Goal: Information Seeking & Learning: Learn about a topic

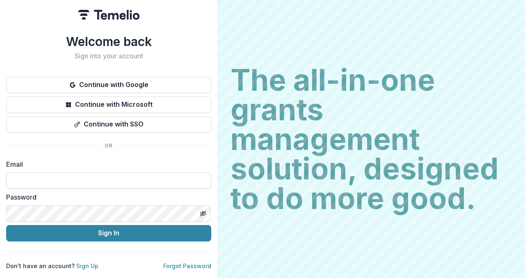
click at [39, 185] on input at bounding box center [108, 180] width 205 height 16
type input "**********"
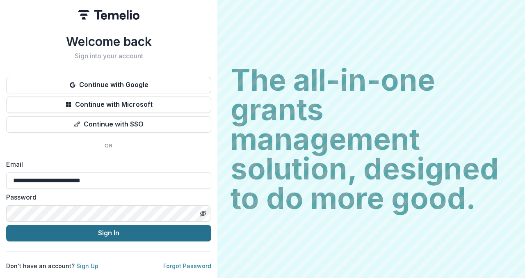
click at [174, 225] on button "Sign In" at bounding box center [108, 233] width 205 height 16
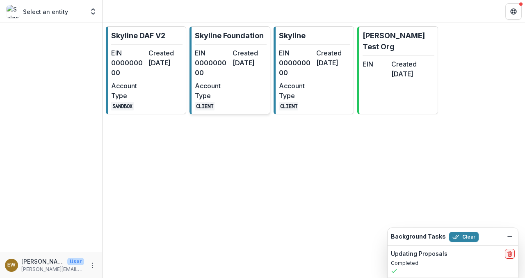
click at [213, 55] on dt "EIN" at bounding box center [212, 53] width 34 height 10
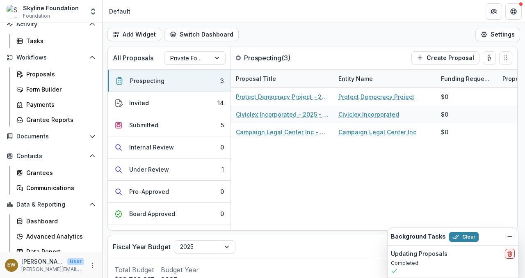
scroll to position [75, 0]
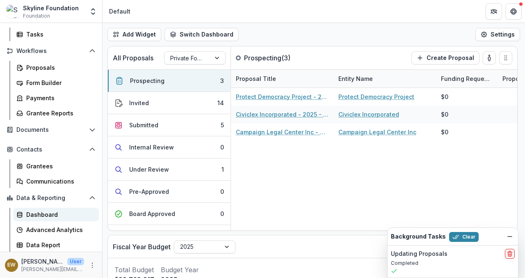
click at [43, 215] on div "Dashboard" at bounding box center [59, 214] width 66 height 9
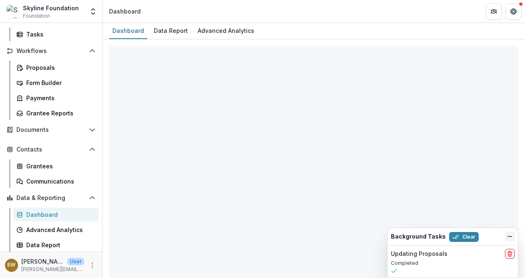
click at [507, 235] on icon "Dismiss" at bounding box center [510, 236] width 7 height 7
select select "**********"
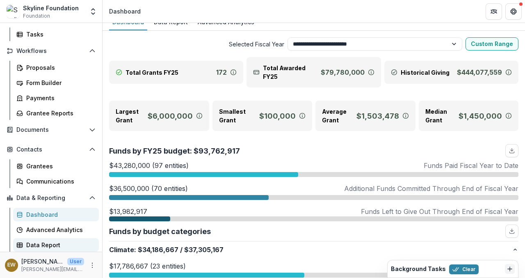
scroll to position [190, 0]
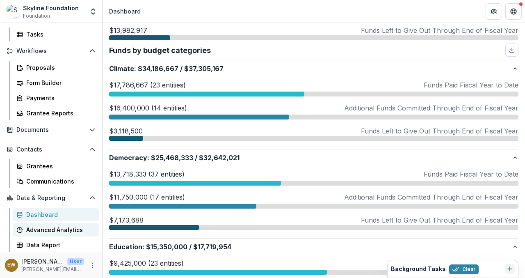
click at [49, 232] on div "Advanced Analytics" at bounding box center [59, 229] width 66 height 9
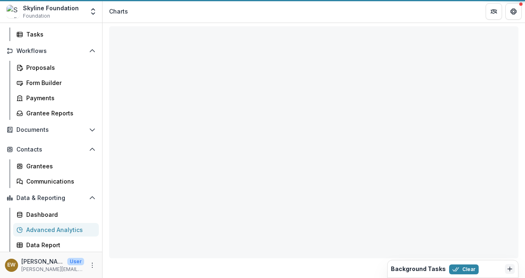
scroll to position [20, 0]
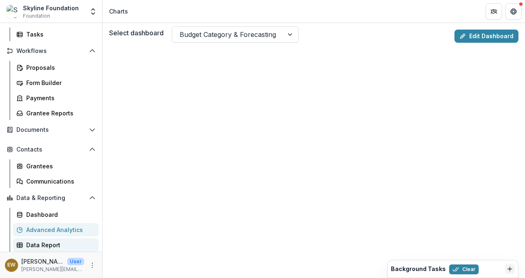
click at [38, 244] on div "Data Report" at bounding box center [59, 244] width 66 height 9
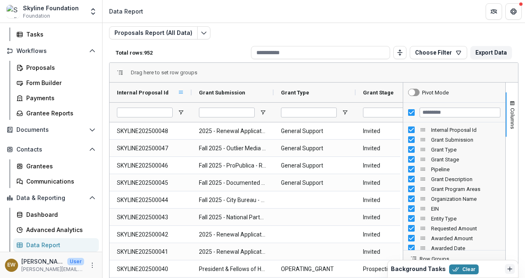
click at [179, 90] on span at bounding box center [181, 92] width 7 height 7
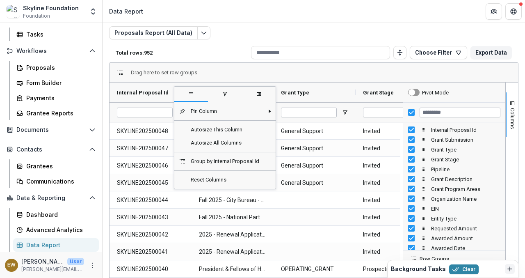
click at [251, 66] on div "Drag here to set row groups" at bounding box center [314, 73] width 409 height 20
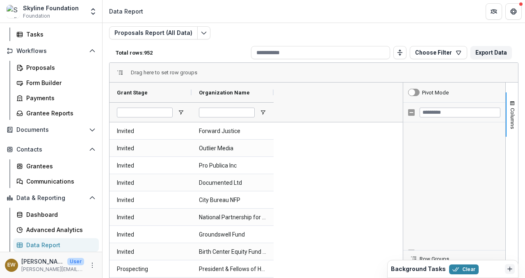
scroll to position [728, 0]
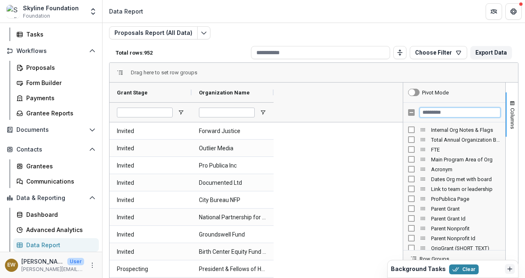
click at [433, 110] on input "Filter Columns Input" at bounding box center [460, 112] width 81 height 10
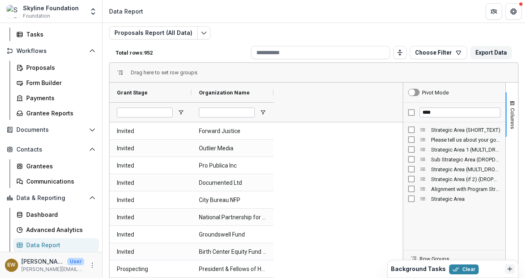
click at [408, 144] on div "Strategic Area 1 (MULTI_DROPDOWN_LIST)" at bounding box center [454, 149] width 92 height 10
click at [412, 175] on div "Strategic Area (if 2) (DROPDOWN_LIST)" at bounding box center [454, 179] width 92 height 10
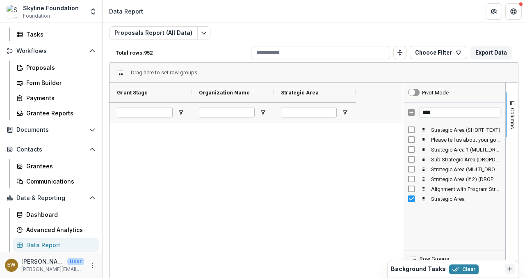
scroll to position [1841, 0]
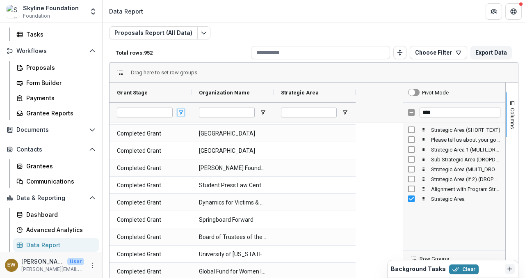
click at [180, 110] on span "Open Filter Menu" at bounding box center [181, 112] width 7 height 7
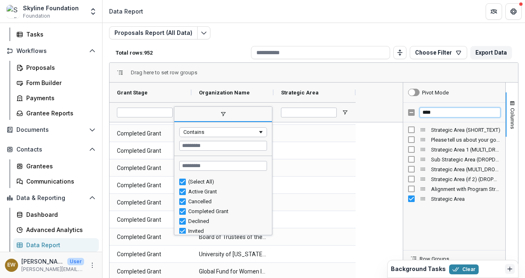
click at [429, 110] on input "****" at bounding box center [460, 112] width 81 height 10
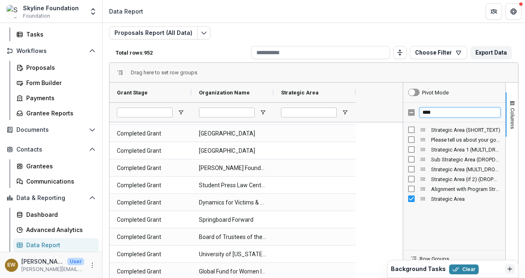
click at [429, 110] on input "****" at bounding box center [460, 112] width 81 height 10
type input "******"
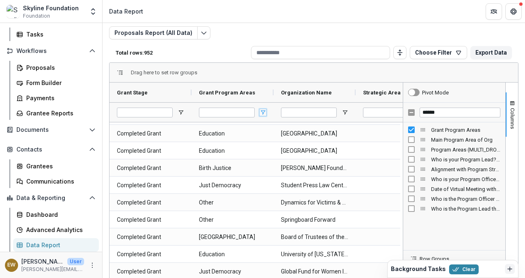
click at [264, 114] on span "Open Filter Menu" at bounding box center [263, 112] width 7 height 7
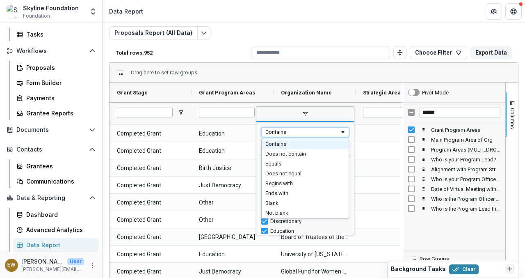
click at [340, 133] on span "Filtering operator" at bounding box center [343, 132] width 7 height 7
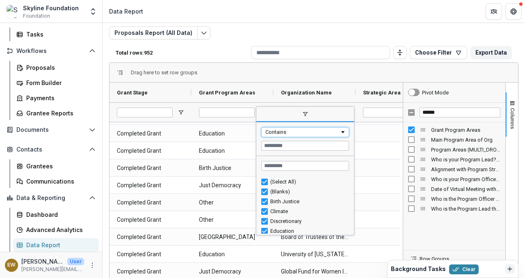
click at [340, 133] on span "Filtering operator" at bounding box center [343, 132] width 7 height 7
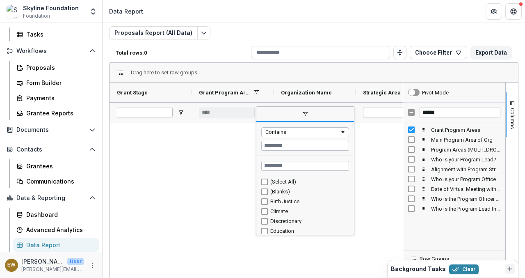
scroll to position [0, 0]
type input "**********"
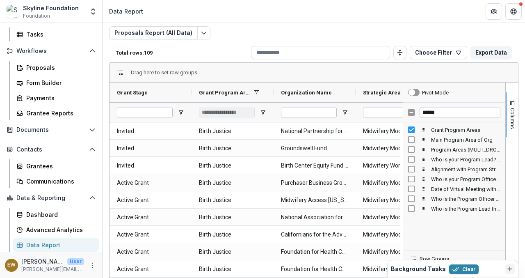
click at [240, 71] on div "Drag here to set row groups" at bounding box center [314, 73] width 409 height 20
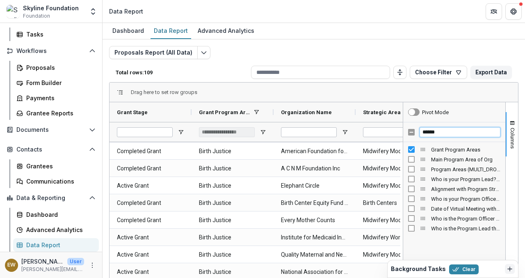
click at [438, 128] on input "******" at bounding box center [460, 132] width 81 height 10
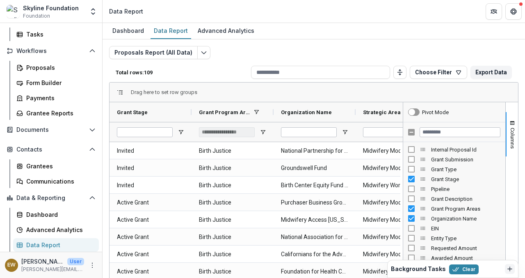
click at [404, 30] on div "Dashboard Data Report Advanced Analytics" at bounding box center [314, 31] width 422 height 16
click at [513, 122] on span "button" at bounding box center [512, 123] width 7 height 7
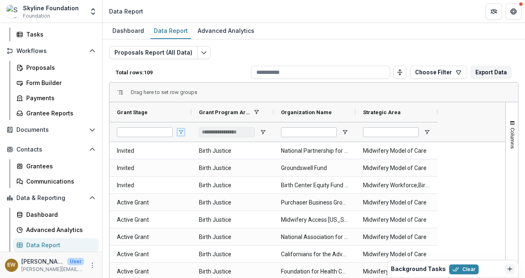
click at [180, 132] on span "Open Filter Menu" at bounding box center [181, 132] width 7 height 7
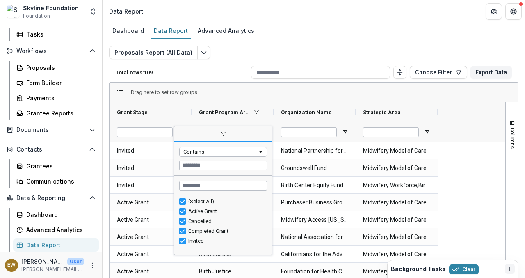
click at [208, 158] on div "Contains" at bounding box center [223, 158] width 98 height 33
click at [209, 154] on div "Contains" at bounding box center [220, 151] width 74 height 6
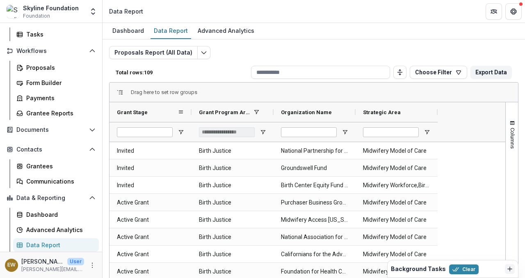
click at [160, 103] on div "Grant Stage" at bounding box center [150, 112] width 67 height 20
click at [181, 130] on span "Open Filter Menu" at bounding box center [181, 132] width 7 height 7
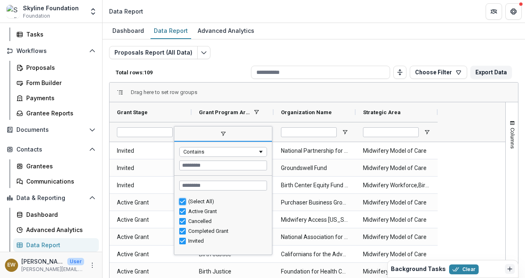
type input "***"
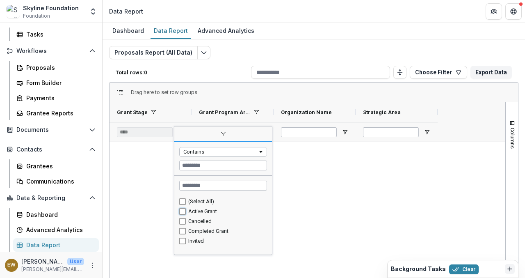
type input "**********"
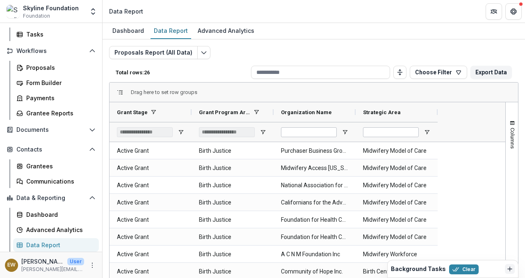
click at [212, 80] on div "Total rows: 26 Choose Filter Personal Filters Team Filters Temelio Filters PF A…" at bounding box center [313, 72] width 409 height 20
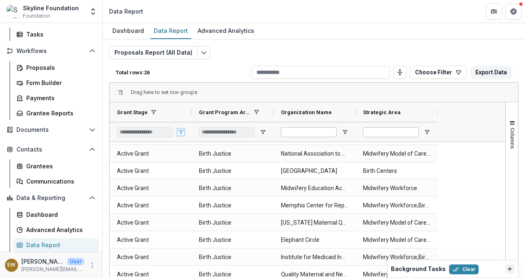
click at [181, 131] on span "Open Filter Menu" at bounding box center [181, 132] width 7 height 7
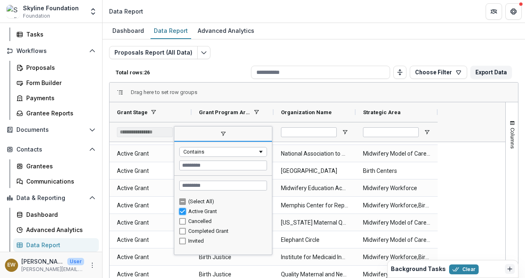
type input "***"
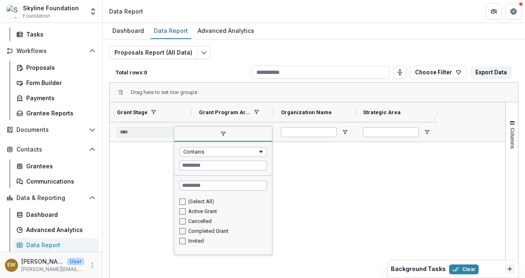
click at [484, 111] on div "Grant Stage Grant Program Areas Organization Name" at bounding box center [308, 121] width 396 height 39
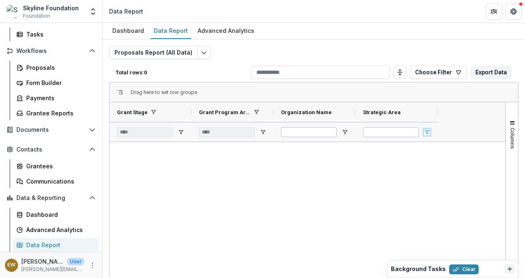
click at [429, 131] on span "Open Filter Menu" at bounding box center [427, 132] width 7 height 7
click at [440, 112] on div "Grant Stage Grant Program Areas Organization Name" at bounding box center [308, 121] width 396 height 39
click at [346, 130] on span "Open Filter Menu" at bounding box center [345, 132] width 7 height 7
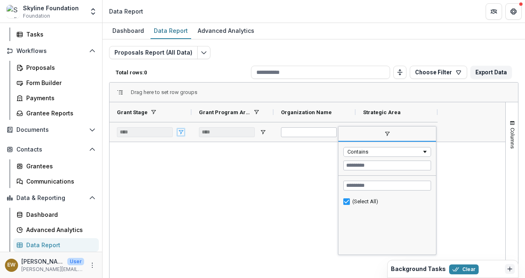
click at [183, 134] on span "Open Filter Menu" at bounding box center [181, 132] width 7 height 7
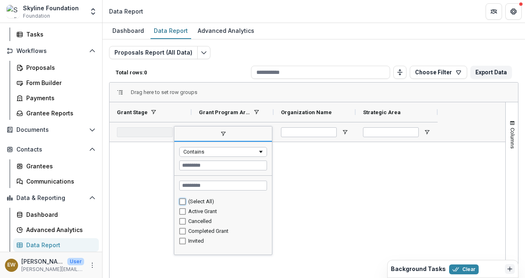
type input "**********"
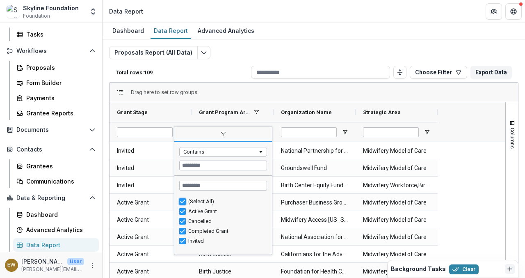
type input "***"
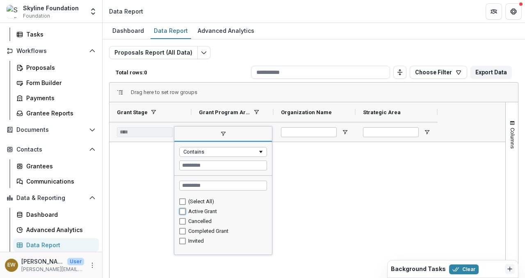
type input "**********"
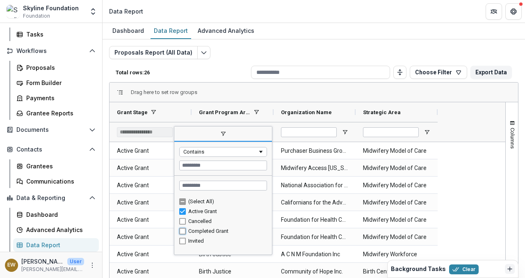
type input "**********"
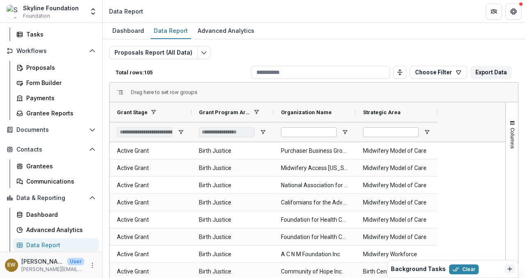
click at [217, 87] on div "Drag here to set row groups" at bounding box center [314, 92] width 409 height 20
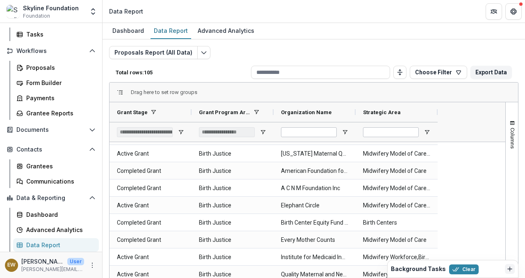
click at [430, 132] on div at bounding box center [397, 132] width 82 height 20
click at [509, 121] on span "button" at bounding box center [512, 123] width 7 height 7
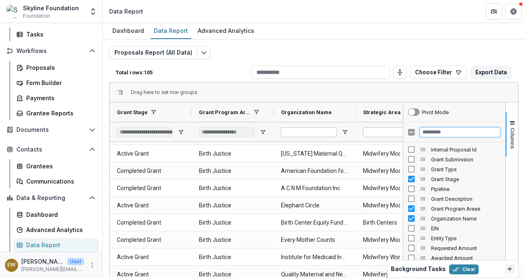
click at [435, 130] on input "Filter Columns Input" at bounding box center [460, 132] width 81 height 10
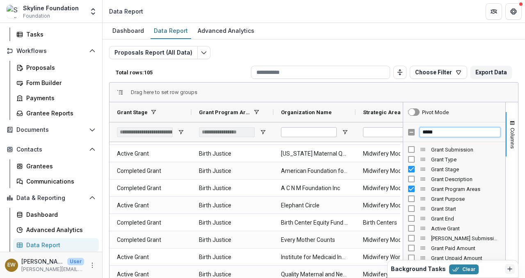
type input "*****"
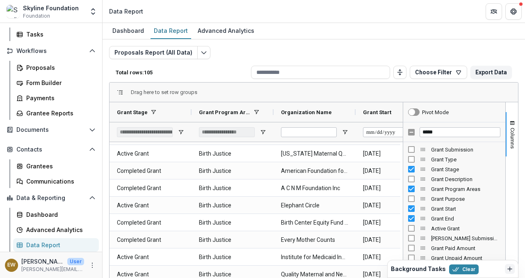
click at [375, 89] on div "Drag here to set row groups" at bounding box center [314, 92] width 409 height 20
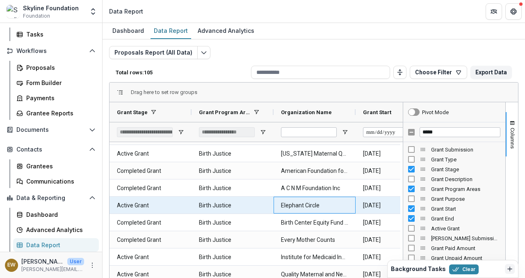
click at [292, 198] on Name-2784 "Elephant Circle" at bounding box center [314, 205] width 67 height 17
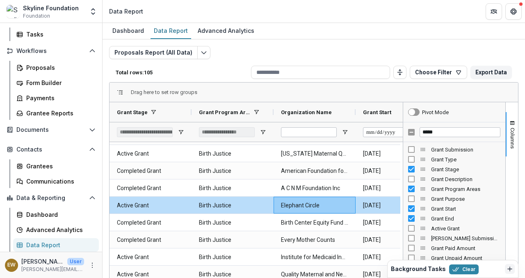
click at [352, 92] on div "Drag here to set row groups" at bounding box center [314, 92] width 409 height 20
click at [514, 125] on button "Columns" at bounding box center [512, 134] width 12 height 44
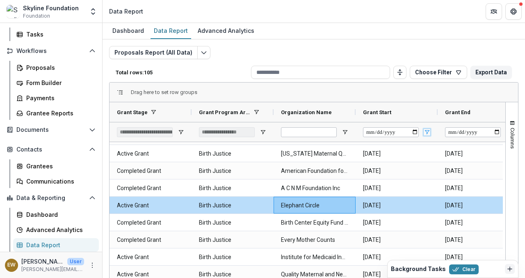
click at [425, 131] on span "Open Filter Menu" at bounding box center [427, 132] width 7 height 7
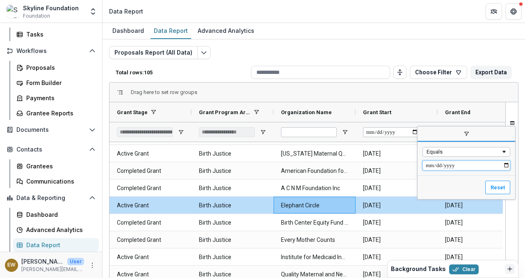
click at [433, 167] on input "Filter Value" at bounding box center [466, 165] width 88 height 10
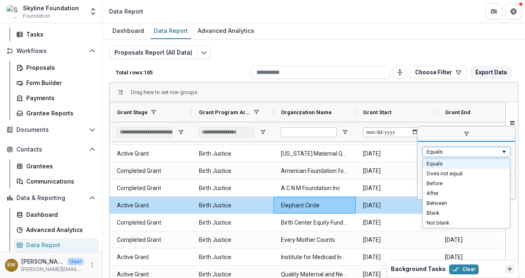
click at [446, 151] on div "Equals" at bounding box center [464, 151] width 74 height 6
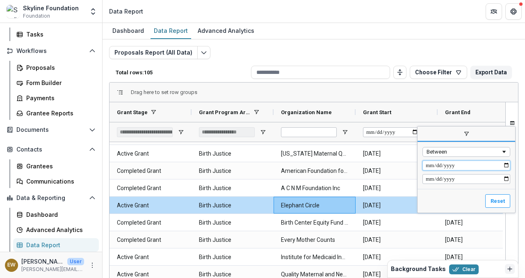
click at [453, 164] on input "Filter Value" at bounding box center [466, 165] width 88 height 10
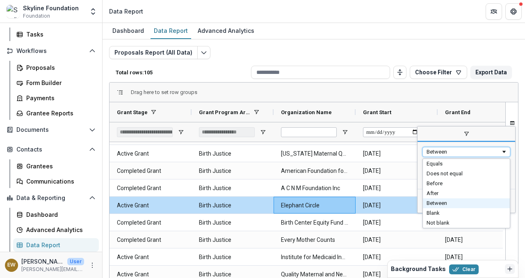
click at [479, 148] on div "Between" at bounding box center [466, 152] width 88 height 10
click at [469, 153] on div "Equals" at bounding box center [464, 151] width 74 height 6
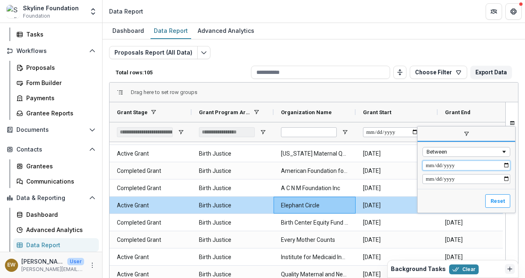
click at [458, 165] on input "Filter Value" at bounding box center [466, 165] width 88 height 10
click at [451, 167] on input "Filter Value" at bounding box center [466, 165] width 88 height 10
type input "**********"
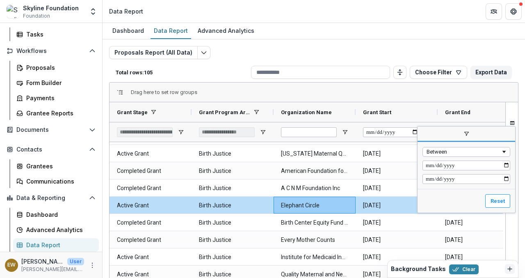
click at [457, 191] on div "Reset" at bounding box center [467, 201] width 98 height 24
click at [456, 180] on input "Filter Value" at bounding box center [466, 179] width 88 height 10
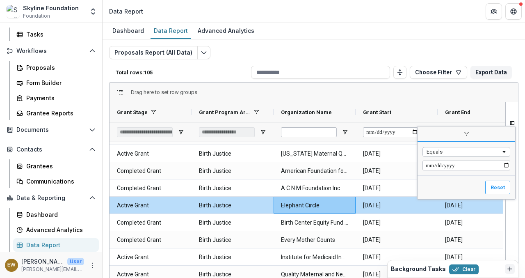
click at [456, 180] on div "Reset" at bounding box center [467, 187] width 98 height 24
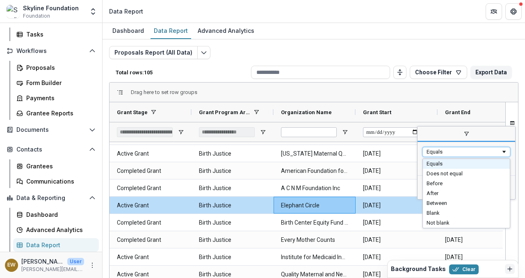
click at [448, 150] on div "Equals" at bounding box center [464, 151] width 74 height 6
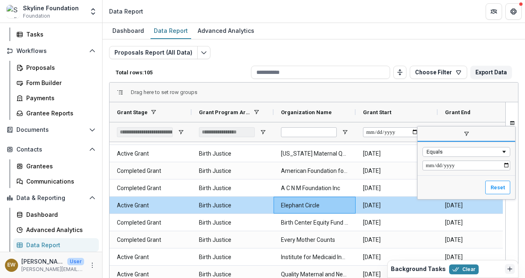
click at [452, 146] on div "Equals" at bounding box center [467, 158] width 98 height 33
click at [502, 155] on div "Equals" at bounding box center [466, 152] width 88 height 10
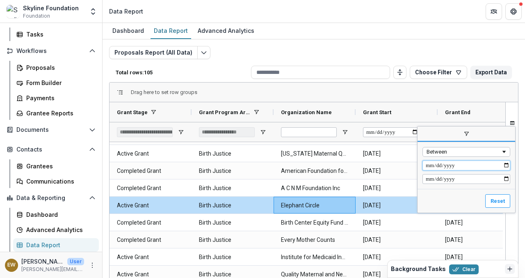
click at [489, 164] on input "Filter Value" at bounding box center [466, 165] width 88 height 10
click at [432, 166] on input "Filter Value" at bounding box center [466, 165] width 88 height 10
click at [434, 166] on input "Filter Value" at bounding box center [466, 165] width 88 height 10
click at [429, 166] on input "Filter Value" at bounding box center [466, 165] width 88 height 10
click at [427, 165] on input "Filter Value" at bounding box center [466, 165] width 88 height 10
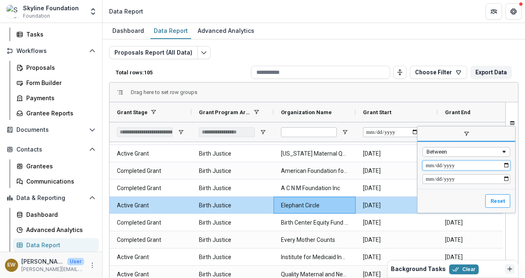
click at [427, 165] on input "Filter Value" at bounding box center [466, 165] width 88 height 10
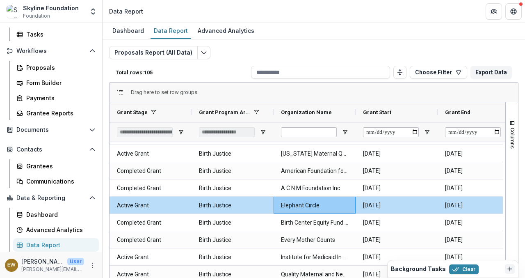
click at [434, 79] on div "Total rows: 105 Choose Filter Personal Filters Team Filters Temelio Filters PF …" at bounding box center [313, 72] width 409 height 20
click at [423, 91] on div "Drag here to set row groups" at bounding box center [314, 92] width 409 height 20
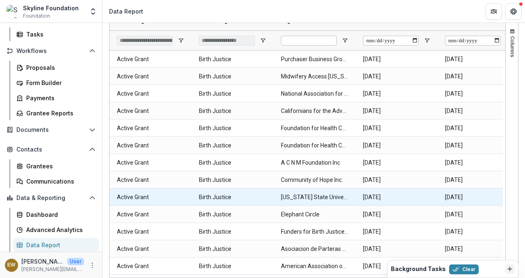
scroll to position [8, 0]
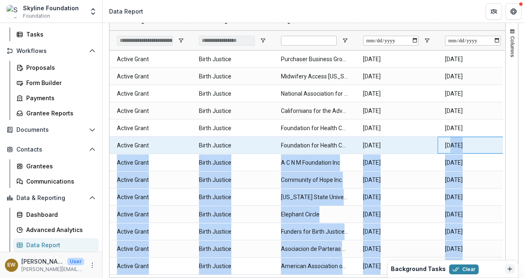
drag, startPoint x: 451, startPoint y: 139, endPoint x: 520, endPoint y: 91, distance: 84.2
click at [520, 91] on div "Proposals Report (All Data) Total rows: 105 Choose Filter Personal Filters Team…" at bounding box center [314, 103] width 422 height 310
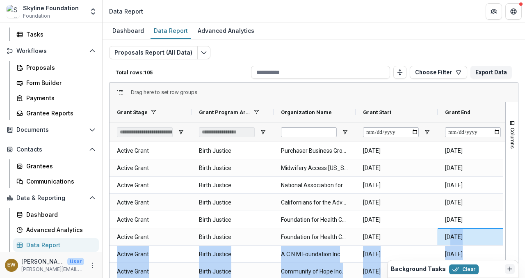
click at [431, 98] on div "Drag here to set row groups" at bounding box center [314, 92] width 409 height 20
click at [427, 130] on span "Open Filter Menu" at bounding box center [427, 132] width 7 height 7
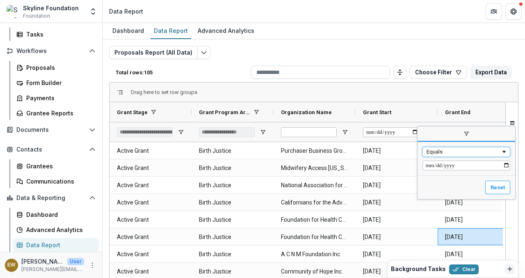
click at [445, 151] on div "Equals" at bounding box center [464, 151] width 74 height 6
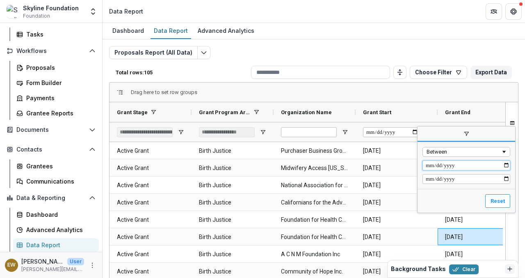
click at [439, 167] on input "Filter Value" at bounding box center [466, 165] width 88 height 10
type input "**********"
click at [435, 179] on input "Filter Value" at bounding box center [466, 179] width 88 height 10
click at [429, 179] on input "Filter Value" at bounding box center [466, 179] width 88 height 10
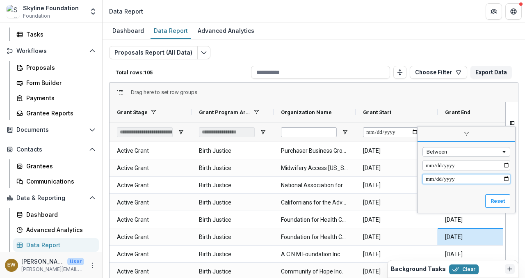
type input "**********"
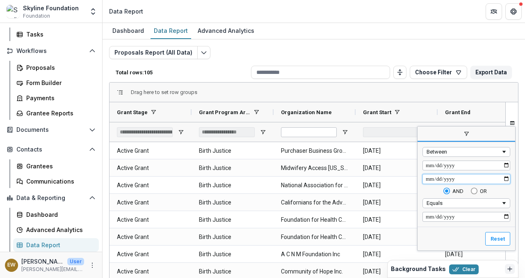
type input "**********"
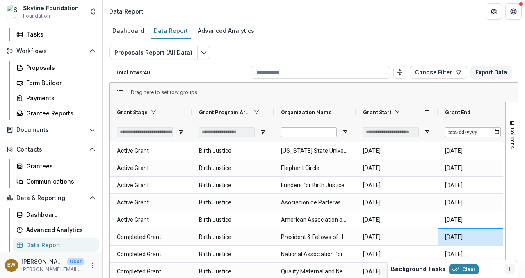
click at [416, 107] on div "Grant Start" at bounding box center [393, 112] width 61 height 16
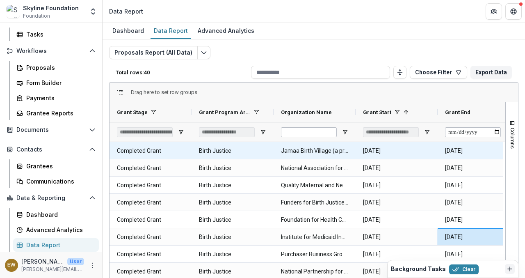
click at [304, 151] on Name-4510 "Jamaa Birth Village (a project of CommonSense Child Birth Inc)" at bounding box center [314, 150] width 67 height 17
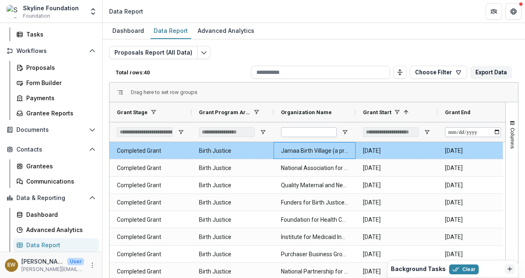
click at [304, 152] on Name-4510 "Jamaa Birth Village (a project of CommonSense Child Birth Inc)" at bounding box center [314, 150] width 67 height 17
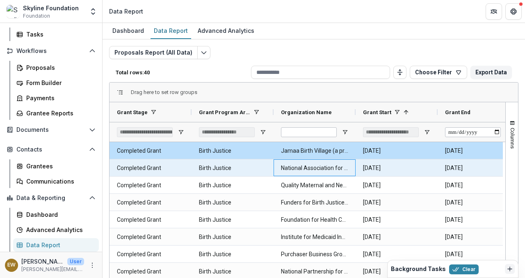
click at [306, 171] on Name-4504 "National Association for Certified Professional Midwives (project of Sojourns C…" at bounding box center [314, 168] width 67 height 17
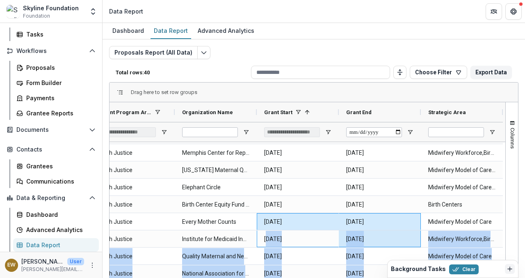
drag, startPoint x: 367, startPoint y: 238, endPoint x: 525, endPoint y: 209, distance: 160.6
click at [525, 209] on html "Skip to content Skyline Foundation Foundation Aggregate Analysis Foundations Sk…" at bounding box center [262, 139] width 525 height 278
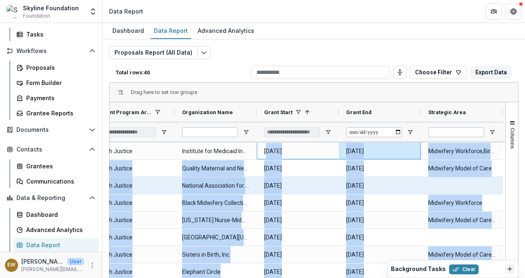
click at [436, 181] on div at bounding box center [462, 185] width 82 height 17
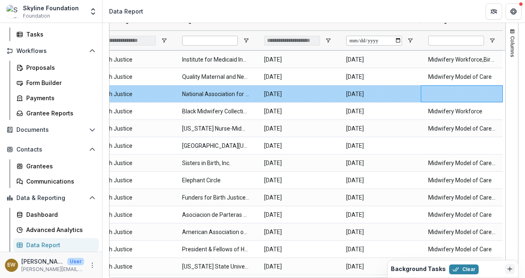
click at [463, 91] on div at bounding box center [462, 93] width 82 height 17
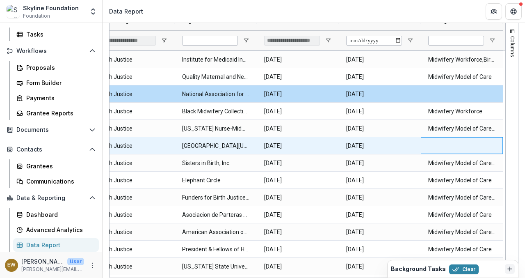
click at [453, 143] on div at bounding box center [462, 145] width 82 height 17
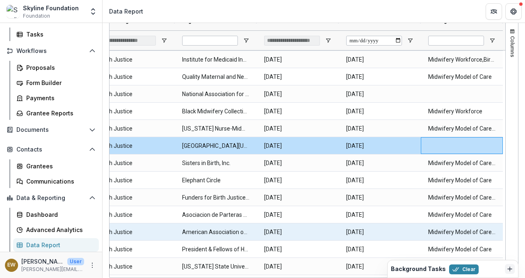
click at [440, 237] on Area-4975 "Midwifery Model of Care,Birth Centers" at bounding box center [461, 232] width 67 height 17
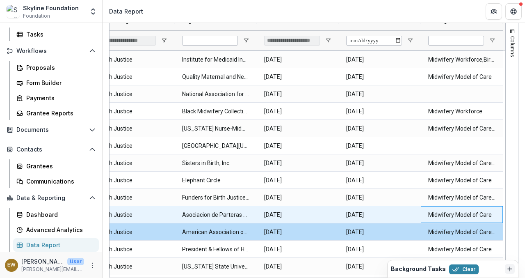
click at [456, 215] on Area-4969 "Midwifery Model of Care" at bounding box center [461, 214] width 67 height 17
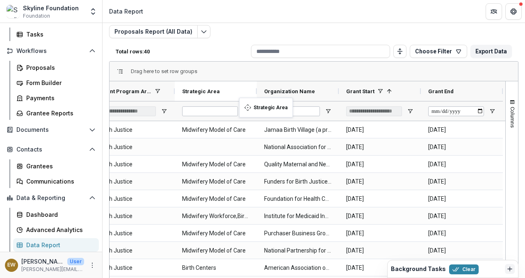
drag, startPoint x: 467, startPoint y: 91, endPoint x: 243, endPoint y: 103, distance: 223.8
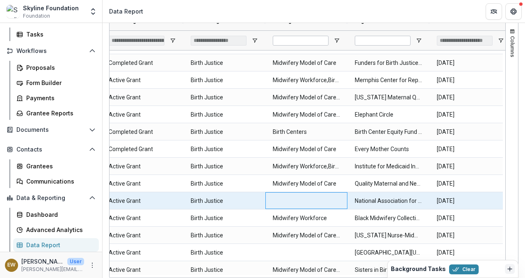
click at [313, 198] on div at bounding box center [306, 200] width 82 height 17
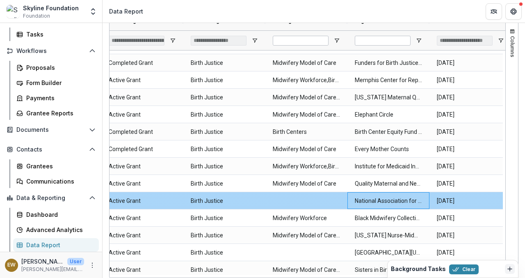
click at [395, 202] on Name-5117 "National Association for Certified Professional Midwives (project of Sojourns C…" at bounding box center [388, 200] width 67 height 17
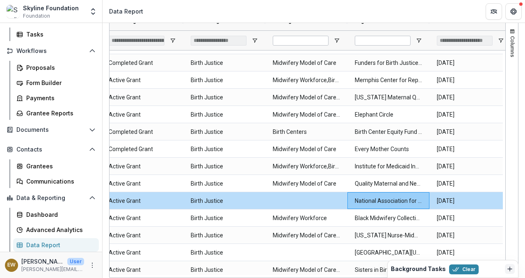
drag, startPoint x: 262, startPoint y: 277, endPoint x: 205, endPoint y: 275, distance: 57.5
click at [205, 275] on div "Drag here to set row groups Drag here to set column labels Grant Stage Grant Pr…" at bounding box center [313, 134] width 409 height 287
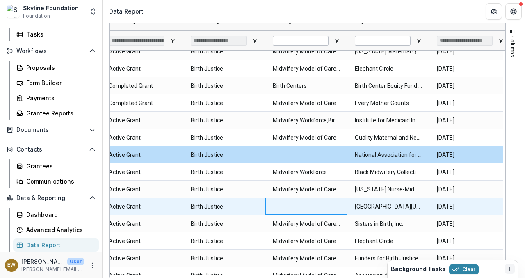
click at [289, 207] on div at bounding box center [306, 206] width 82 height 17
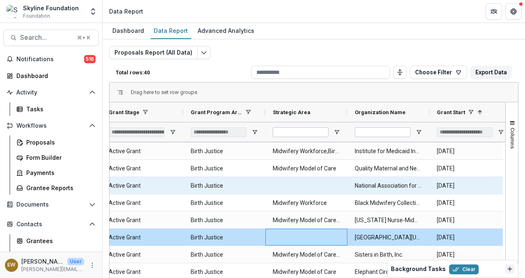
click at [304, 184] on div at bounding box center [306, 185] width 82 height 17
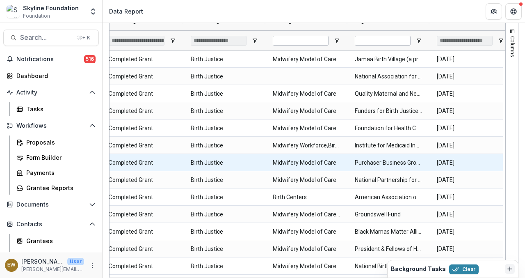
scroll to position [12, 0]
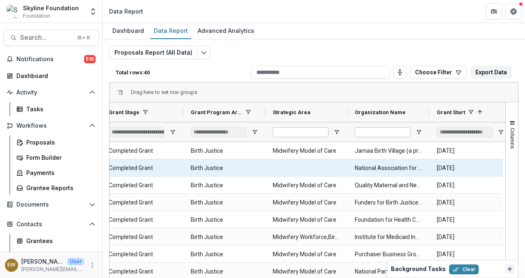
click at [297, 165] on div at bounding box center [306, 167] width 82 height 17
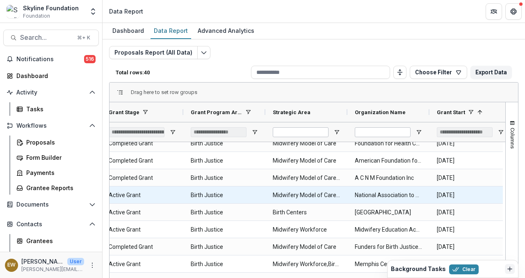
scroll to position [112, 0]
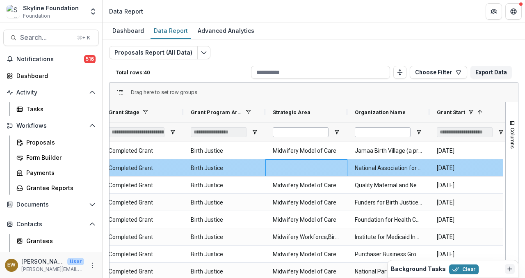
click at [388, 167] on Name-5537 "National Association for Certified Professional Midwives (project of Sojourns C…" at bounding box center [388, 168] width 67 height 17
click at [289, 173] on div at bounding box center [306, 167] width 82 height 17
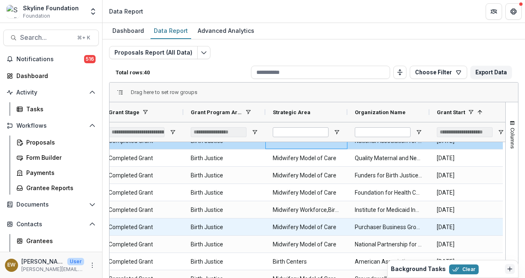
scroll to position [0, 0]
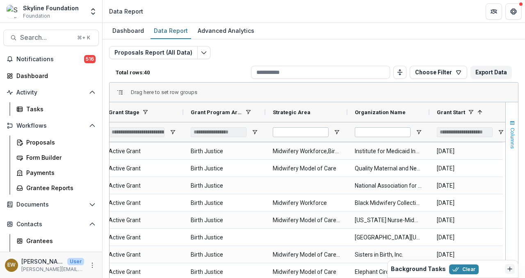
click at [509, 121] on span "button" at bounding box center [512, 123] width 7 height 7
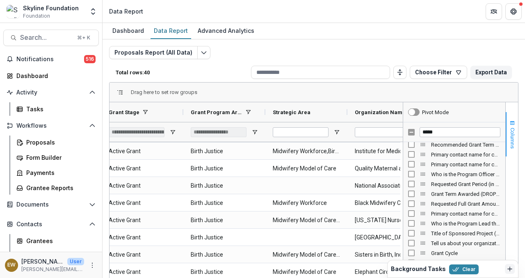
click at [512, 125] on span "button" at bounding box center [512, 123] width 7 height 7
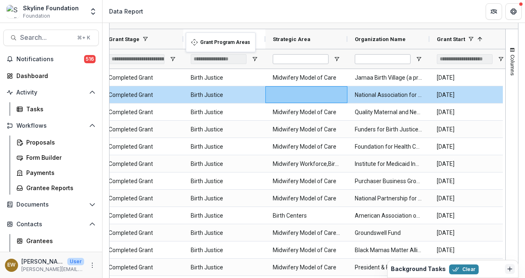
drag, startPoint x: 216, startPoint y: 36, endPoint x: 190, endPoint y: 37, distance: 25.9
click at [460, 268] on button "Clear" at bounding box center [464, 269] width 30 height 10
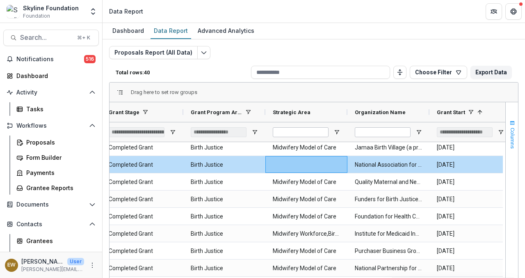
click at [509, 130] on span "Columns" at bounding box center [512, 138] width 6 height 21
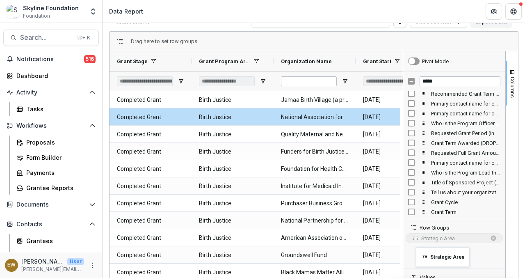
drag, startPoint x: 311, startPoint y: 62, endPoint x: 420, endPoint y: 252, distance: 218.7
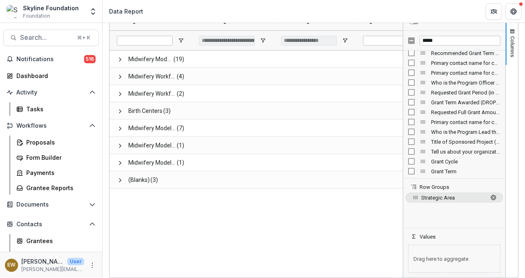
drag, startPoint x: 445, startPoint y: 197, endPoint x: 443, endPoint y: 214, distance: 16.6
click at [443, 214] on div "Strategic Area" at bounding box center [454, 209] width 102 height 38
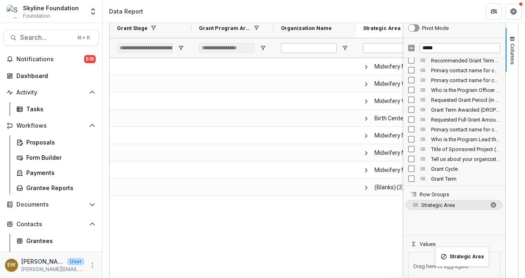
drag, startPoint x: 142, startPoint y: 31, endPoint x: 439, endPoint y: 251, distance: 370.3
click at [492, 203] on span "Strategic Area. Press ENTER to sort. Press DELETE to remove" at bounding box center [493, 204] width 7 height 7
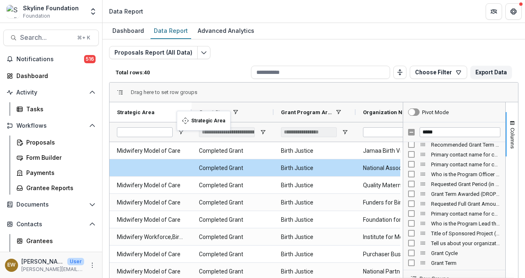
drag, startPoint x: 367, startPoint y: 113, endPoint x: 181, endPoint y: 116, distance: 186.2
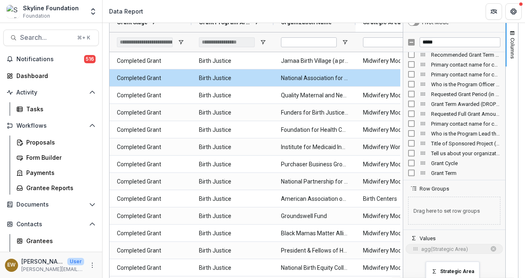
drag, startPoint x: 140, startPoint y: 26, endPoint x: 430, endPoint y: 266, distance: 376.4
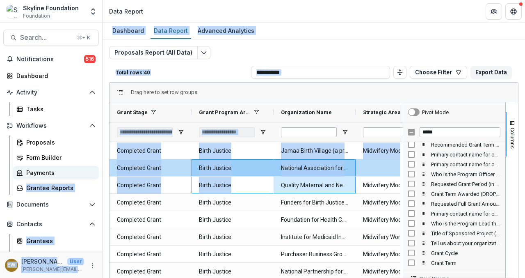
drag, startPoint x: 247, startPoint y: 187, endPoint x: 64, endPoint y: 169, distance: 184.2
click at [64, 169] on main "Search... ⌘ + K Notifications 516 Dashboard Activity Tasks Workflows Proposals …" at bounding box center [262, 150] width 525 height 255
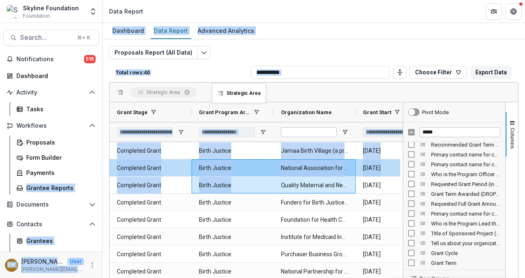
drag, startPoint x: 374, startPoint y: 108, endPoint x: 216, endPoint y: 88, distance: 159.1
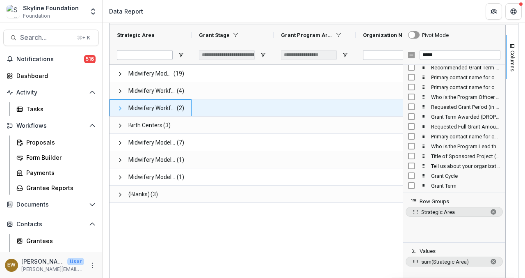
click at [120, 108] on span at bounding box center [120, 108] width 7 height 7
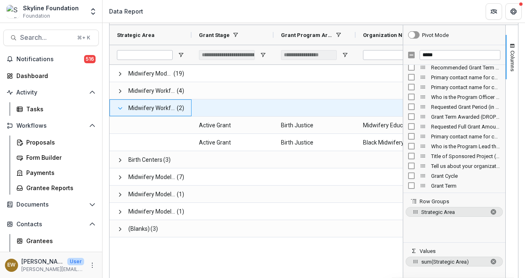
click at [118, 109] on span at bounding box center [120, 108] width 7 height 7
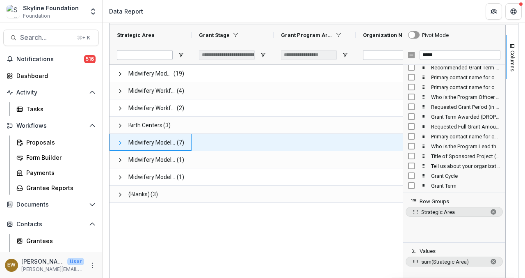
click at [117, 142] on span at bounding box center [120, 142] width 7 height 7
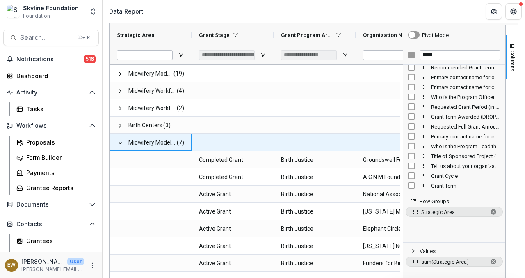
click at [117, 142] on span at bounding box center [120, 142] width 7 height 7
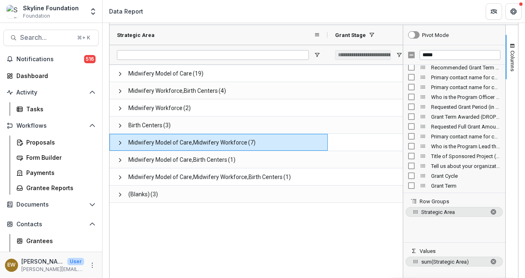
drag, startPoint x: 190, startPoint y: 40, endPoint x: 327, endPoint y: 43, distance: 136.2
click at [327, 43] on div at bounding box center [327, 35] width 3 height 20
click at [258, 208] on div "Midwifery Model of Care (19) Midwifery Workforce,Birth Centers (4) Midwifery Wo…" at bounding box center [256, 177] width 293 height 224
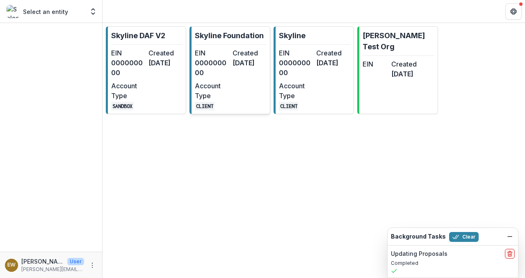
click at [203, 40] on p "Skyline Foundation" at bounding box center [229, 35] width 69 height 11
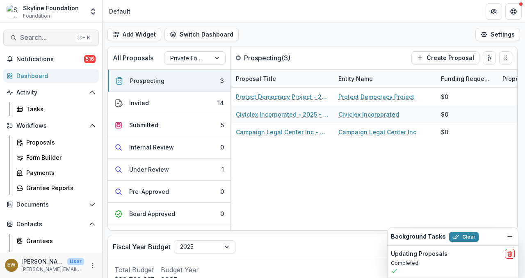
click at [44, 39] on span "Search..." at bounding box center [46, 38] width 52 height 8
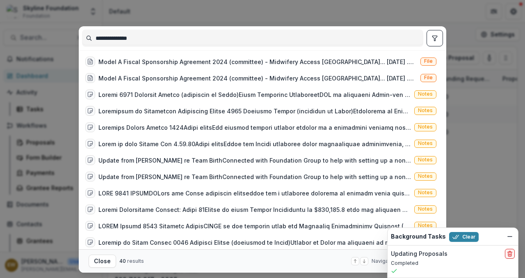
click at [158, 29] on div "**********" at bounding box center [262, 38] width 361 height 24
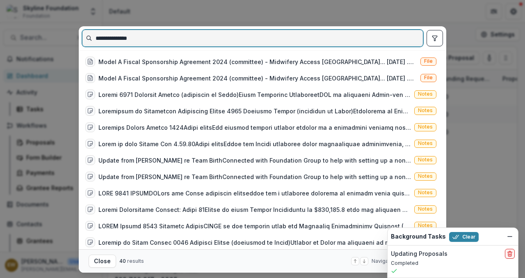
click at [152, 36] on input "**********" at bounding box center [252, 38] width 340 height 13
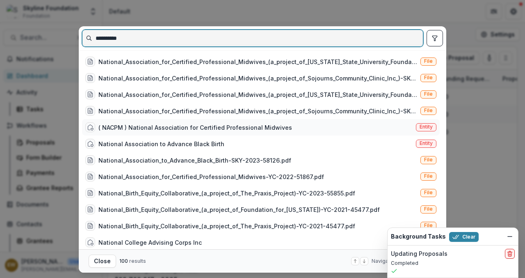
type input "**********"
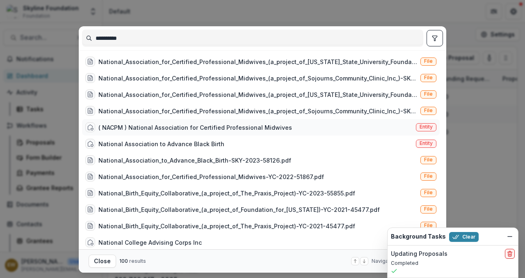
click at [225, 129] on div "( NACPM ) National Association for Certified Professional Midwives" at bounding box center [195, 127] width 194 height 9
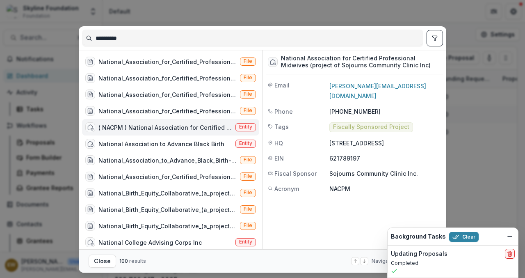
click at [515, 239] on div "Background Tasks Clear" at bounding box center [453, 236] width 130 height 17
click at [511, 237] on icon "Dismiss" at bounding box center [510, 236] width 7 height 7
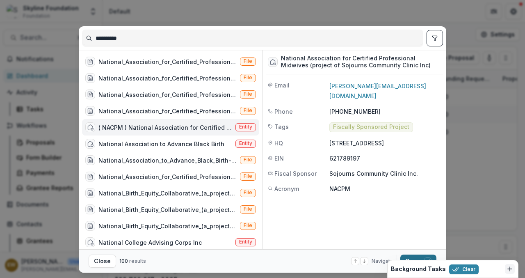
click at [410, 259] on button "Open with enter key" at bounding box center [418, 260] width 36 height 13
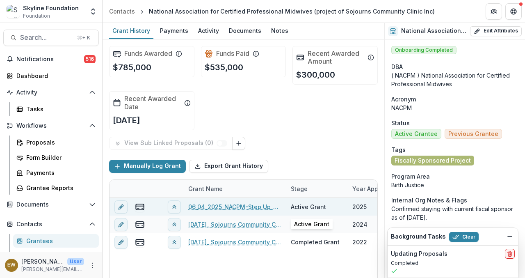
click at [314, 209] on div "Active Grant" at bounding box center [308, 206] width 35 height 9
click at [365, 208] on div "2025" at bounding box center [359, 206] width 14 height 9
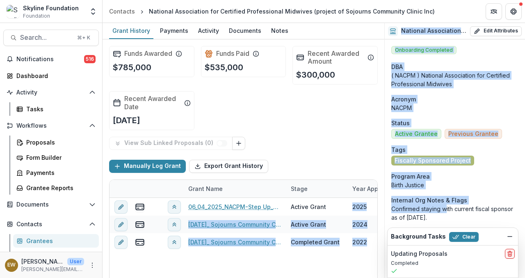
drag, startPoint x: 353, startPoint y: 207, endPoint x: 446, endPoint y: 206, distance: 93.5
click at [446, 206] on div "Grant History Payments Activity Documents Notes Funds Awarded $785,000 Funds Pa…" at bounding box center [314, 150] width 422 height 255
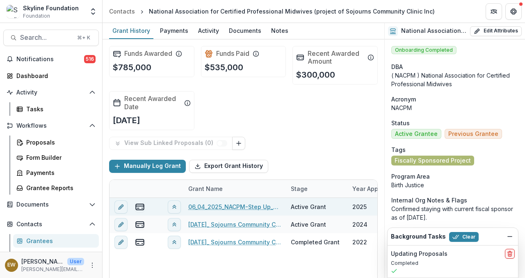
click at [319, 203] on div "Active Grant" at bounding box center [308, 206] width 35 height 9
click at [317, 206] on div "Active Grant" at bounding box center [308, 206] width 35 height 9
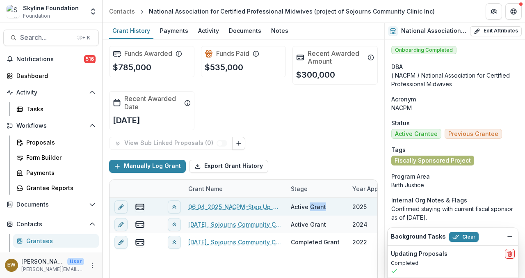
click at [273, 207] on link "06_04_2025_NACPM-Step Up_$300,000" at bounding box center [234, 206] width 93 height 9
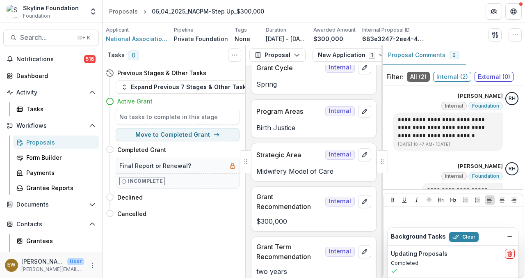
scroll to position [55, 0]
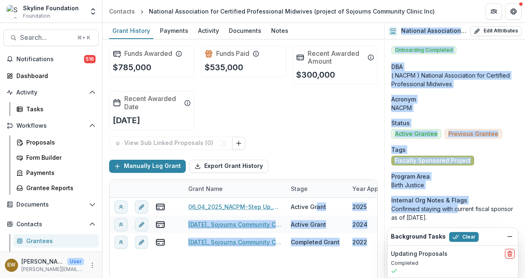
drag, startPoint x: 315, startPoint y: 206, endPoint x: 461, endPoint y: 207, distance: 145.2
click at [461, 207] on div "Grant History Payments Activity Documents Notes Funds Awarded $785,000 Funds Pa…" at bounding box center [314, 150] width 422 height 255
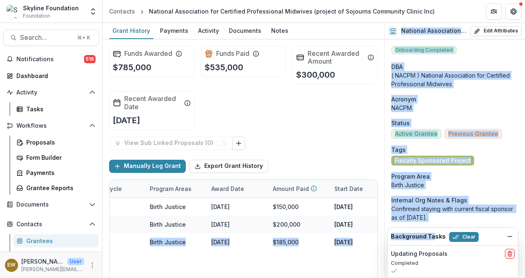
scroll to position [0, 711]
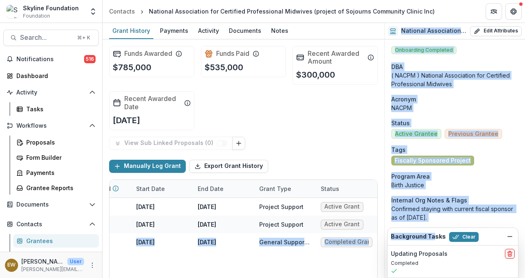
drag, startPoint x: 332, startPoint y: 242, endPoint x: 433, endPoint y: 239, distance: 100.9
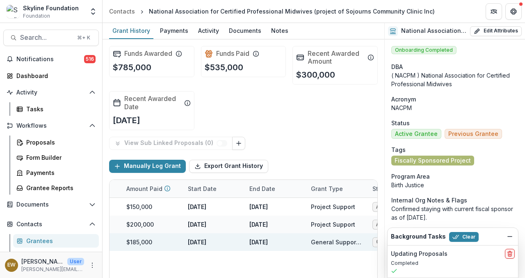
scroll to position [0, 637]
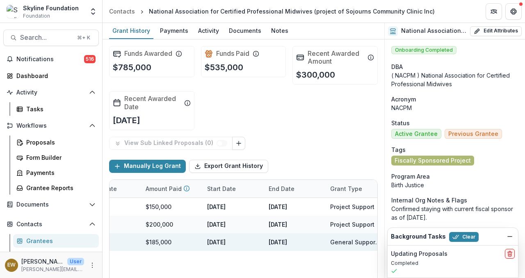
drag, startPoint x: 288, startPoint y: 242, endPoint x: 117, endPoint y: 240, distance: 171.1
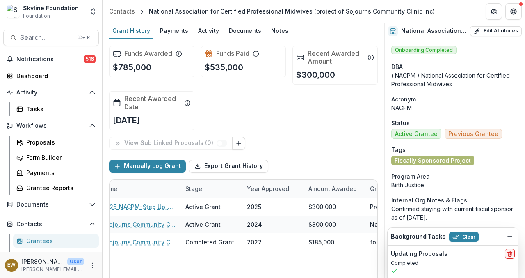
scroll to position [0, 0]
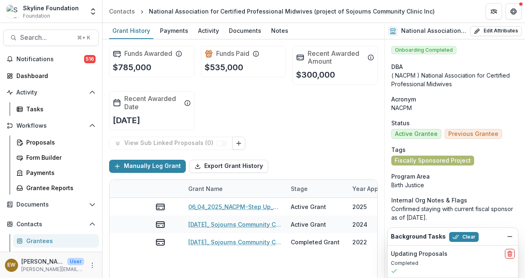
drag, startPoint x: 311, startPoint y: 240, endPoint x: 73, endPoint y: 233, distance: 238.4
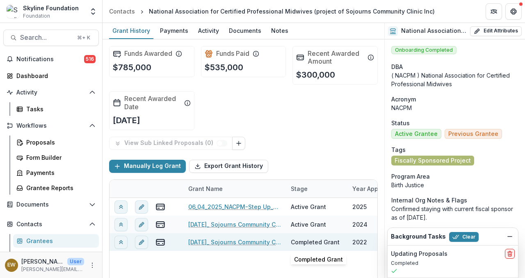
click at [328, 240] on div "Completed Grant" at bounding box center [315, 241] width 49 height 9
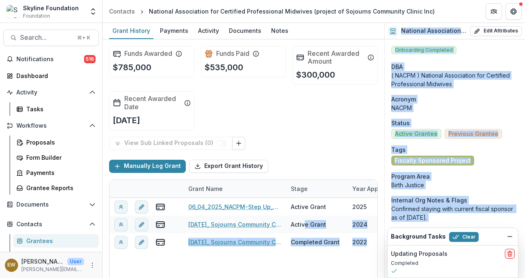
drag, startPoint x: 306, startPoint y: 227, endPoint x: 471, endPoint y: 226, distance: 165.3
click at [471, 226] on div "Grant History Payments Activity Documents Notes Funds Awarded $785,000 Funds Pa…" at bounding box center [314, 150] width 422 height 255
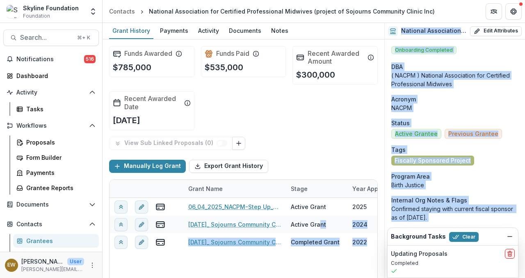
drag, startPoint x: 318, startPoint y: 225, endPoint x: 436, endPoint y: 225, distance: 118.5
click at [436, 225] on div "Grant History Payments Activity Documents Notes Funds Awarded $785,000 Funds Pa…" at bounding box center [314, 150] width 422 height 255
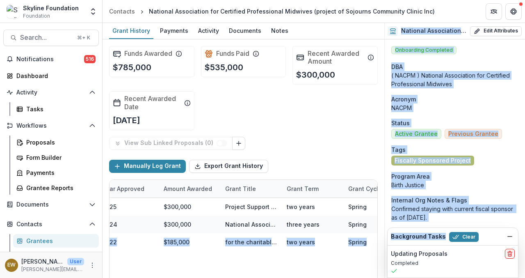
drag, startPoint x: 354, startPoint y: 243, endPoint x: 390, endPoint y: 243, distance: 36.1
click at [390, 243] on div "Skip to content Skyline Foundation Foundation Aggregate Analysis Foundations Sk…" at bounding box center [262, 139] width 525 height 278
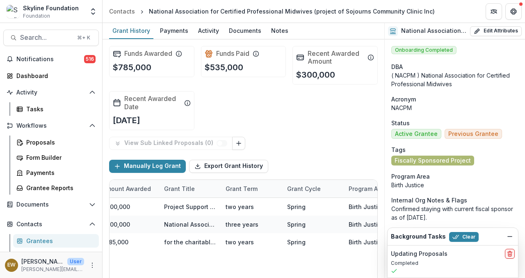
click at [220, 261] on div "06_04_2025_NACPM-Step Up_$300,000 Active Grant 2025 $300,000 Project Support fo…" at bounding box center [286, 270] width 976 height 144
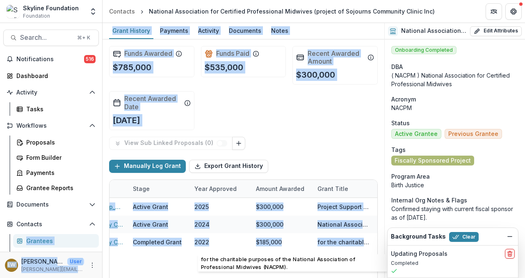
scroll to position [0, 0]
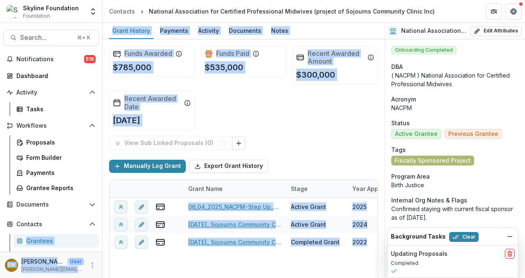
drag, startPoint x: 211, startPoint y: 243, endPoint x: 73, endPoint y: 235, distance: 137.7
click at [73, 235] on main "Search... ⌘ + K Notifications 516 Dashboard Activity Tasks Workflows Proposals …" at bounding box center [262, 150] width 525 height 255
